Goal: Find contact information: Find contact information

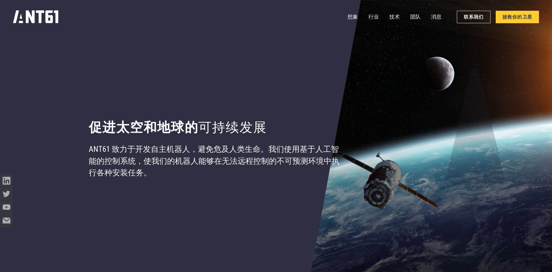
scroll to position [116, 0]
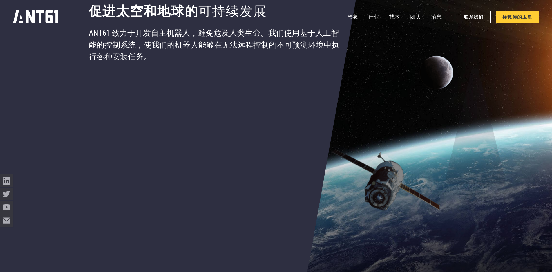
click at [408, 18] on nav "想象 行业 Industries 技术 团队 消息 联系我们 拯救你的卫星" at bounding box center [444, 16] width 192 height 13
click at [413, 17] on font "团队" at bounding box center [415, 17] width 10 height 6
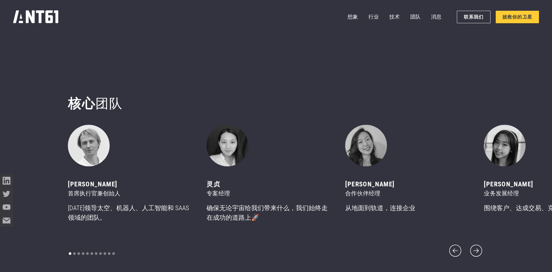
scroll to position [3230, 0]
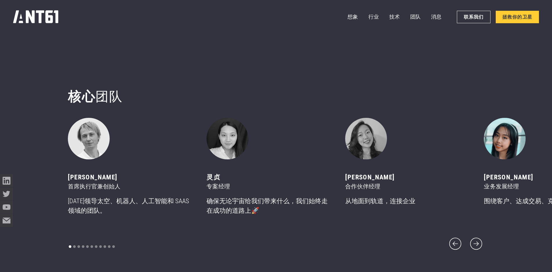
click at [501, 140] on img "11中的4" at bounding box center [505, 139] width 42 height 42
click at [515, 157] on img "11中的4" at bounding box center [505, 139] width 42 height 42
click at [477, 245] on icon "下一张幻灯片" at bounding box center [477, 244] width 16 height 16
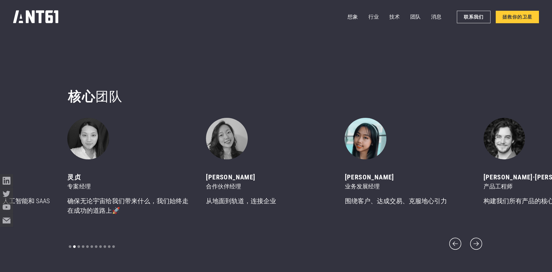
click at [357, 139] on img "11中的4" at bounding box center [366, 139] width 42 height 42
click at [464, 17] on link "联系我们" at bounding box center [473, 17] width 33 height 12
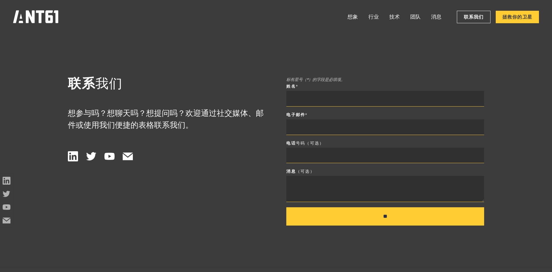
scroll to position [3796, 0]
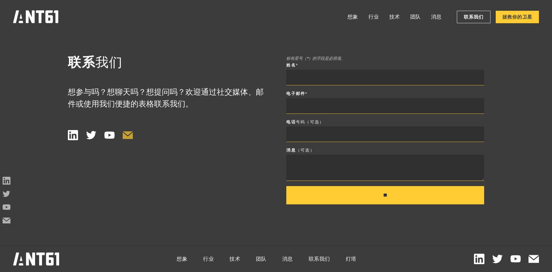
click at [129, 132] on icon at bounding box center [128, 135] width 10 height 8
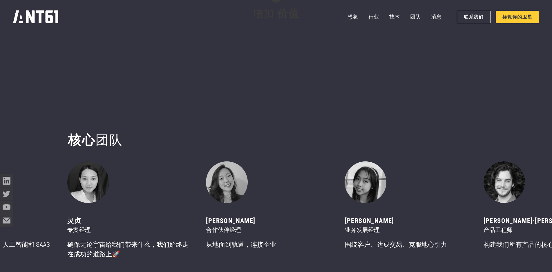
scroll to position [3274, 0]
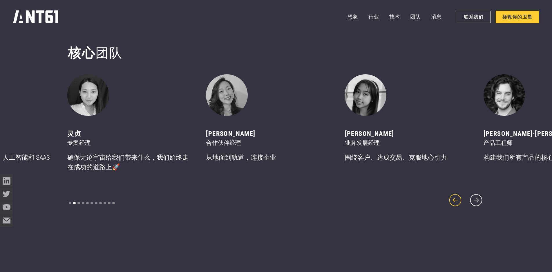
click at [456, 201] on icon "上一张幻灯片" at bounding box center [456, 200] width 12 height 12
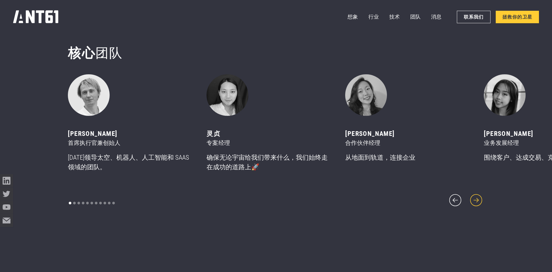
click at [480, 200] on icon "下一张幻灯片" at bounding box center [477, 200] width 16 height 16
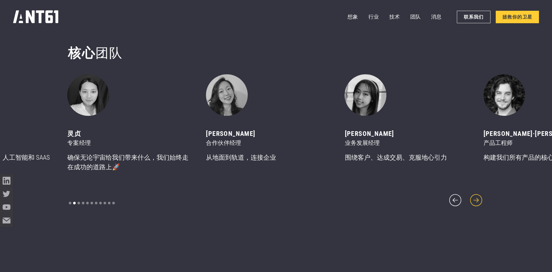
click at [480, 200] on icon "下一张幻灯片" at bounding box center [477, 200] width 16 height 16
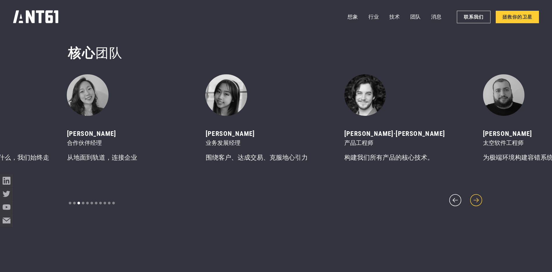
click at [480, 200] on icon "下一张幻灯片" at bounding box center [477, 200] width 16 height 16
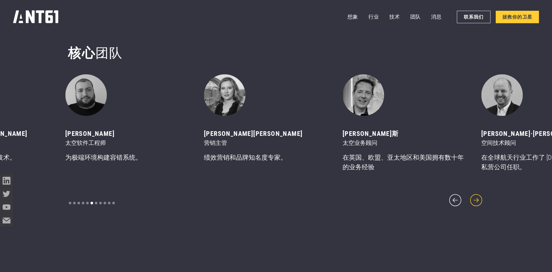
click at [480, 200] on icon "下一张幻灯片" at bounding box center [477, 200] width 16 height 16
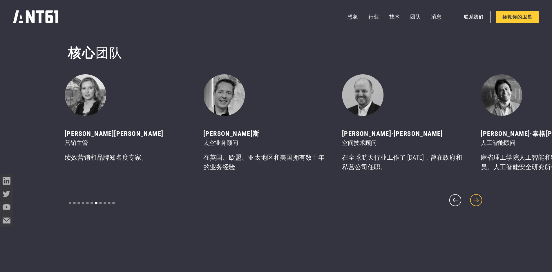
click at [480, 200] on icon "下一张幻灯片" at bounding box center [477, 200] width 16 height 16
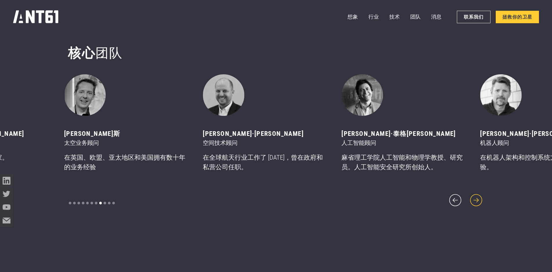
click at [480, 200] on icon "下一张幻灯片" at bounding box center [477, 200] width 16 height 16
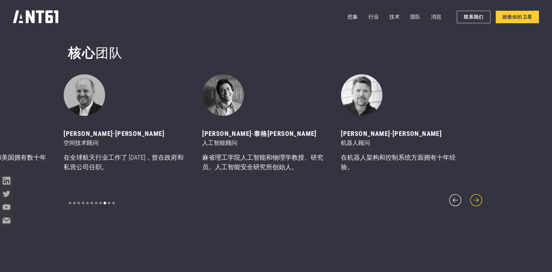
click at [480, 200] on icon "下一张幻灯片" at bounding box center [477, 200] width 16 height 16
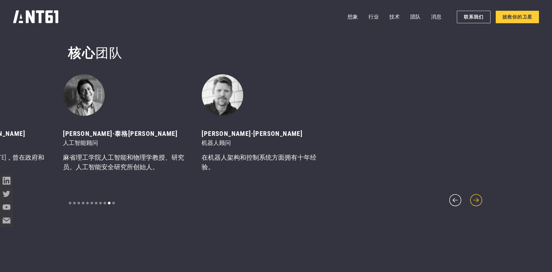
click at [480, 200] on icon "下一张幻灯片" at bounding box center [477, 200] width 16 height 16
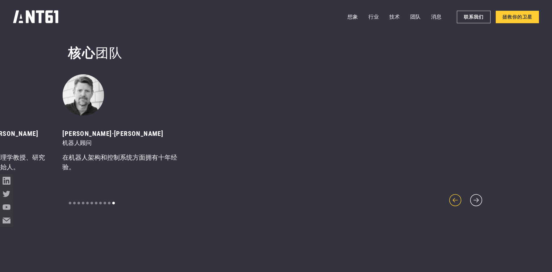
click at [451, 201] on icon "上一张幻灯片" at bounding box center [456, 200] width 16 height 16
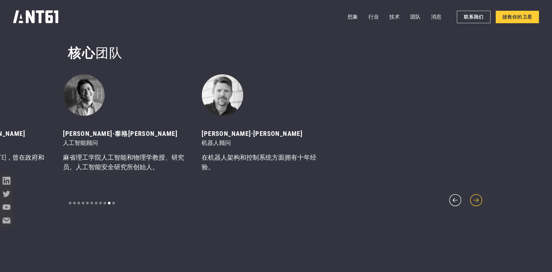
click at [480, 201] on icon "下一张幻灯片" at bounding box center [477, 200] width 16 height 16
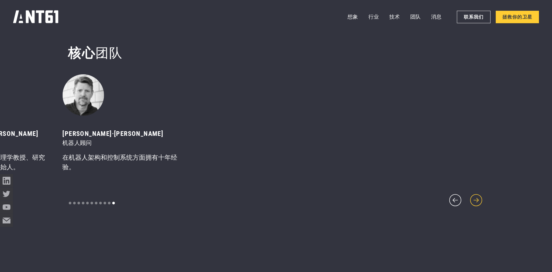
click at [479, 201] on icon "下一张幻灯片" at bounding box center [477, 200] width 12 height 12
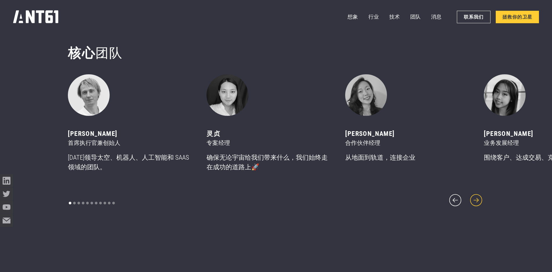
click at [479, 201] on icon "下一张幻灯片" at bounding box center [477, 200] width 12 height 12
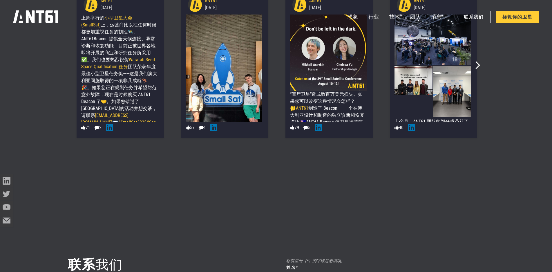
scroll to position [3564, 0]
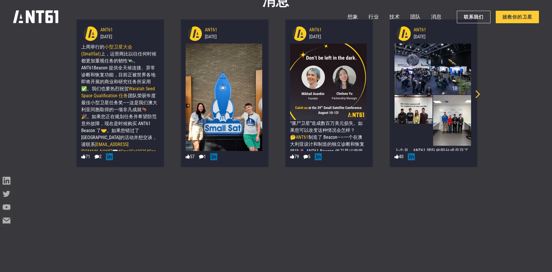
click at [479, 93] on icon "下一张幻灯片" at bounding box center [477, 94] width 8 height 8
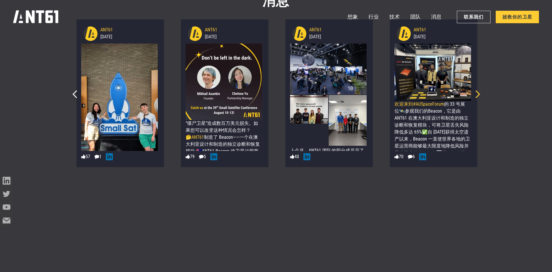
click at [479, 93] on icon "下一张幻灯片" at bounding box center [477, 94] width 8 height 8
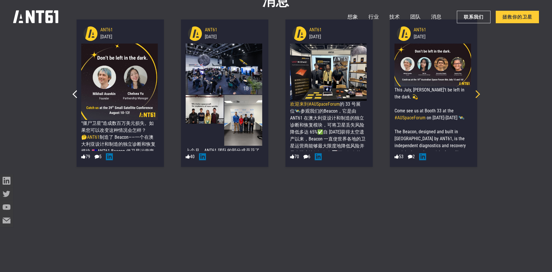
click at [479, 93] on icon "下一张幻灯片" at bounding box center [477, 94] width 8 height 8
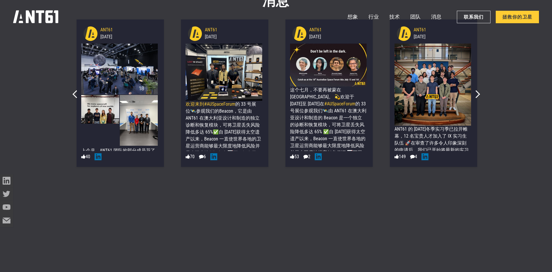
click at [481, 92] on div "ANT61 [DATE] ANT61 的 [DATE]冬季实习季已拉开帷幕，12 名宝贵人才加入了 IX 实习生队伍 🚀 在审查了许多令人印象深刻的申请后，我…" at bounding box center [433, 93] width 105 height 152
click at [478, 93] on icon "下一张幻灯片" at bounding box center [477, 94] width 8 height 8
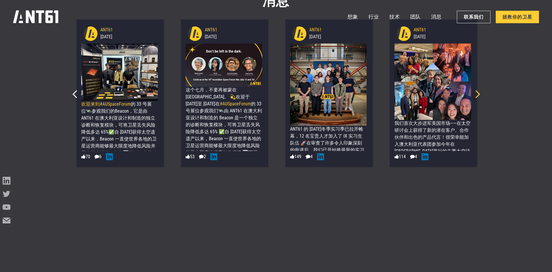
click at [478, 97] on icon "下一张幻灯片" at bounding box center [477, 94] width 8 height 8
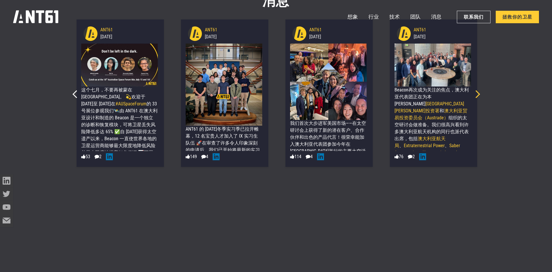
click at [477, 97] on icon "下一张幻灯片" at bounding box center [477, 94] width 8 height 8
